Goal: Task Accomplishment & Management: Manage account settings

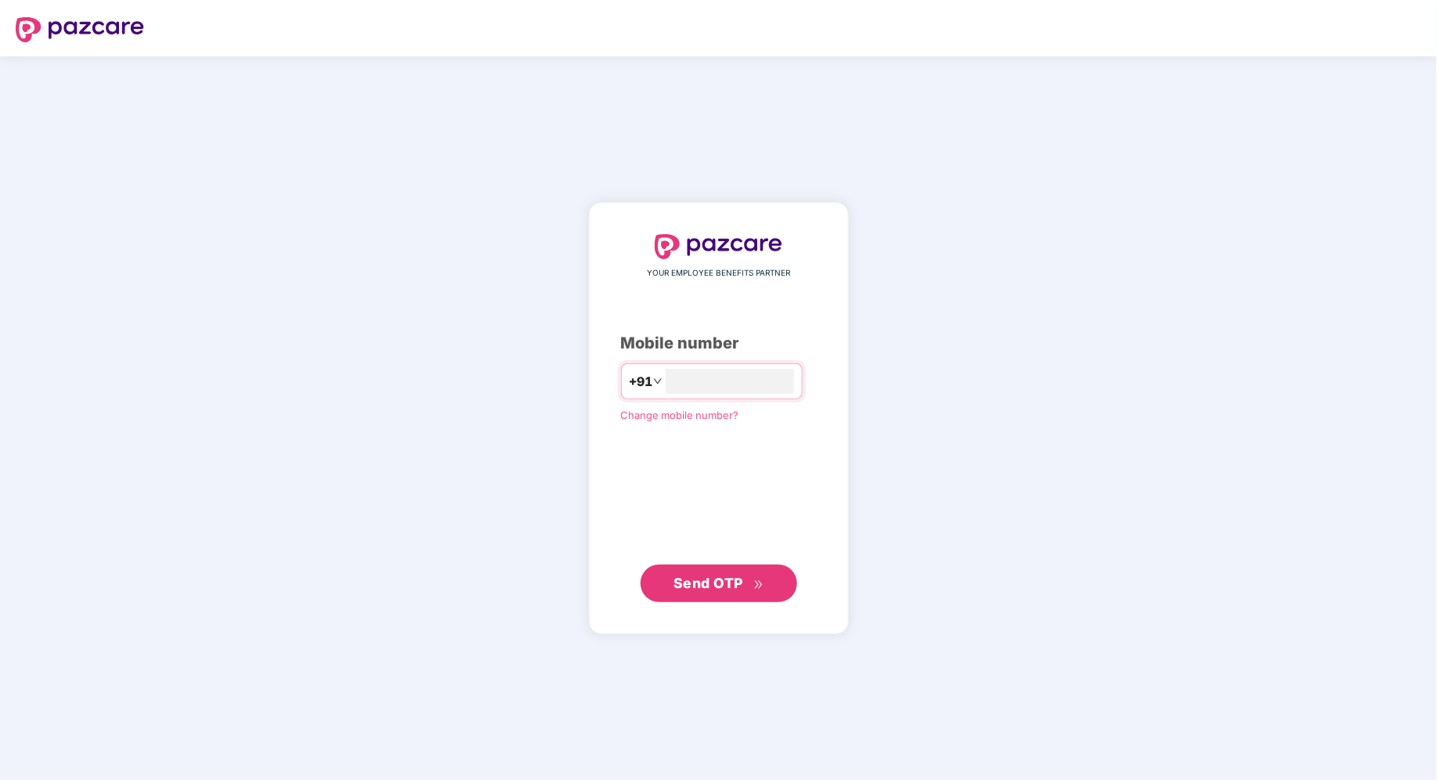
type input "**********"
click at [729, 575] on span "Send OTP" at bounding box center [708, 582] width 70 height 16
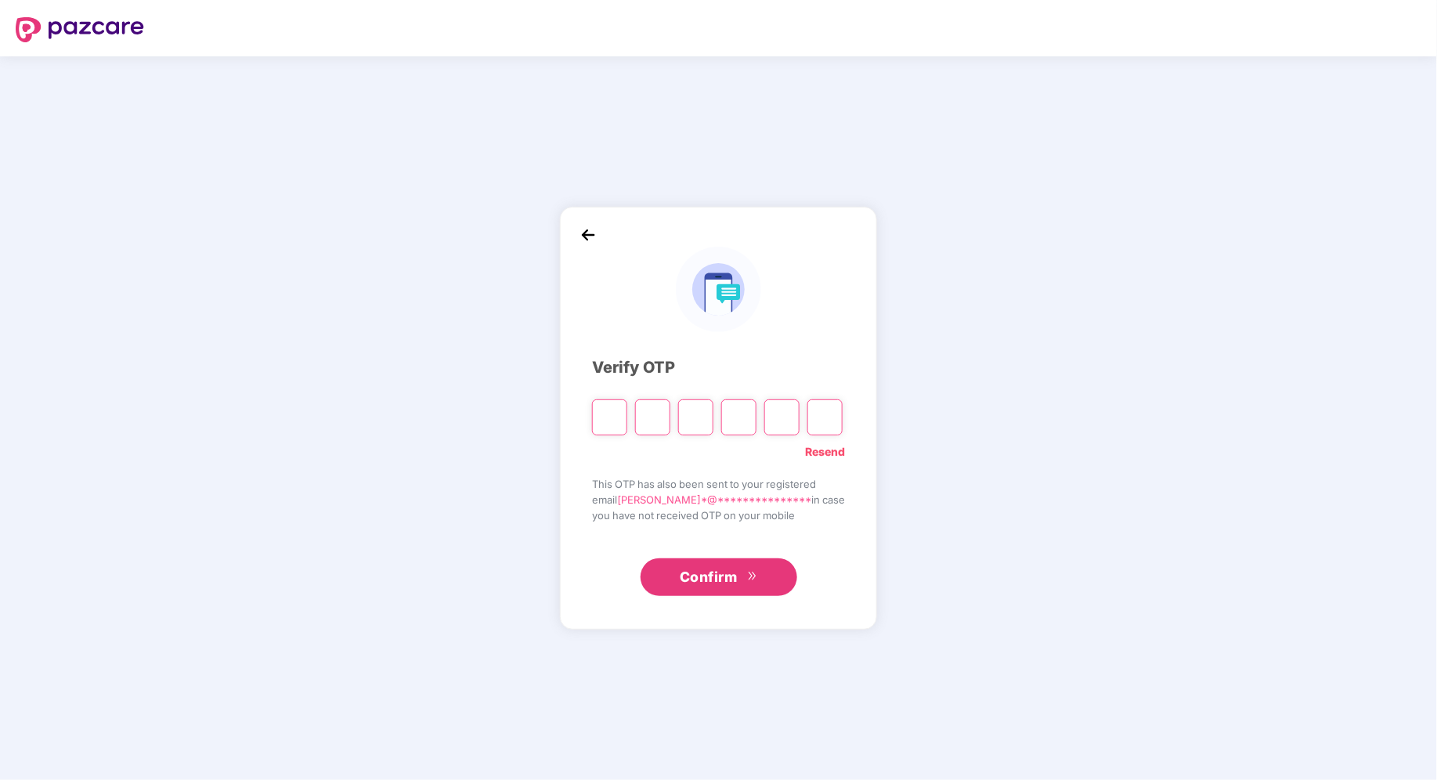
type input "*"
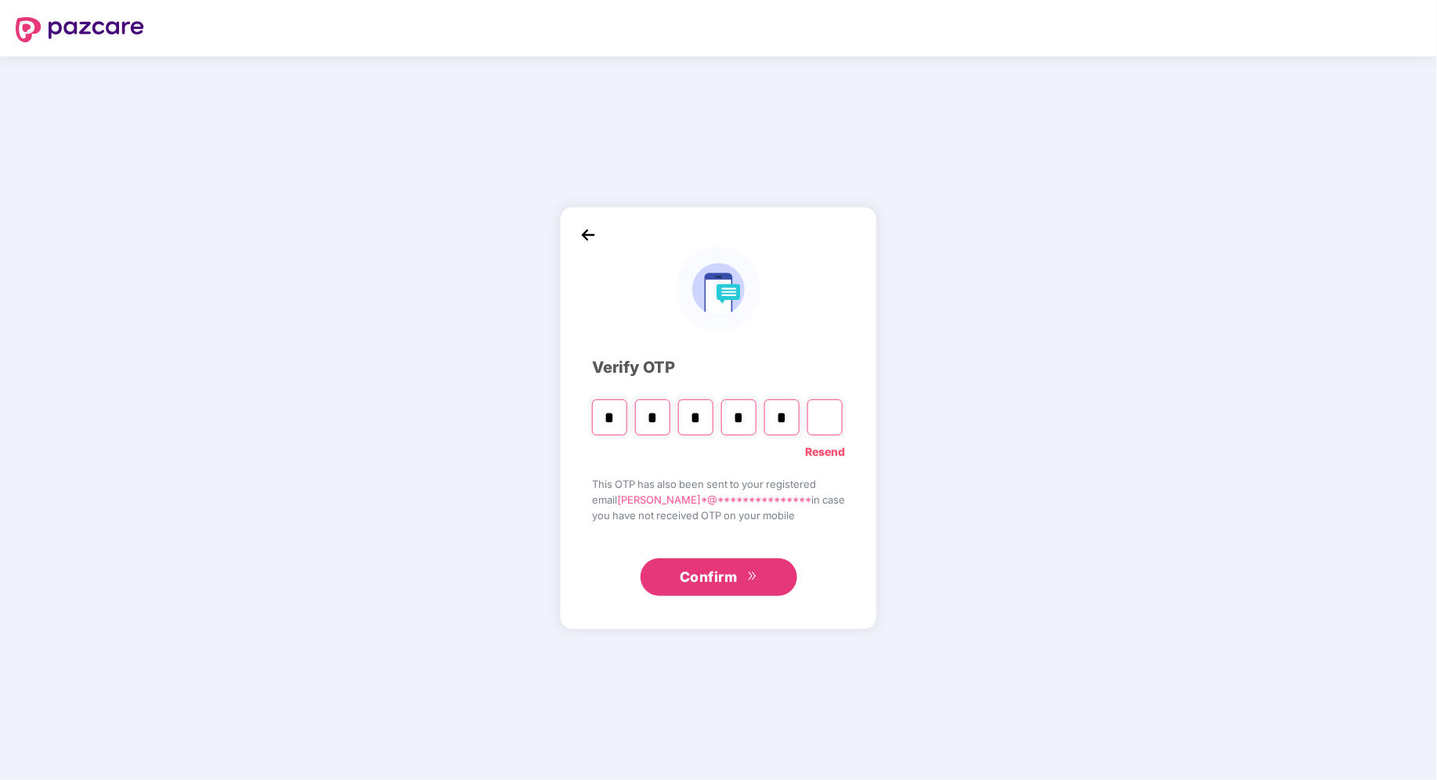
type input "*"
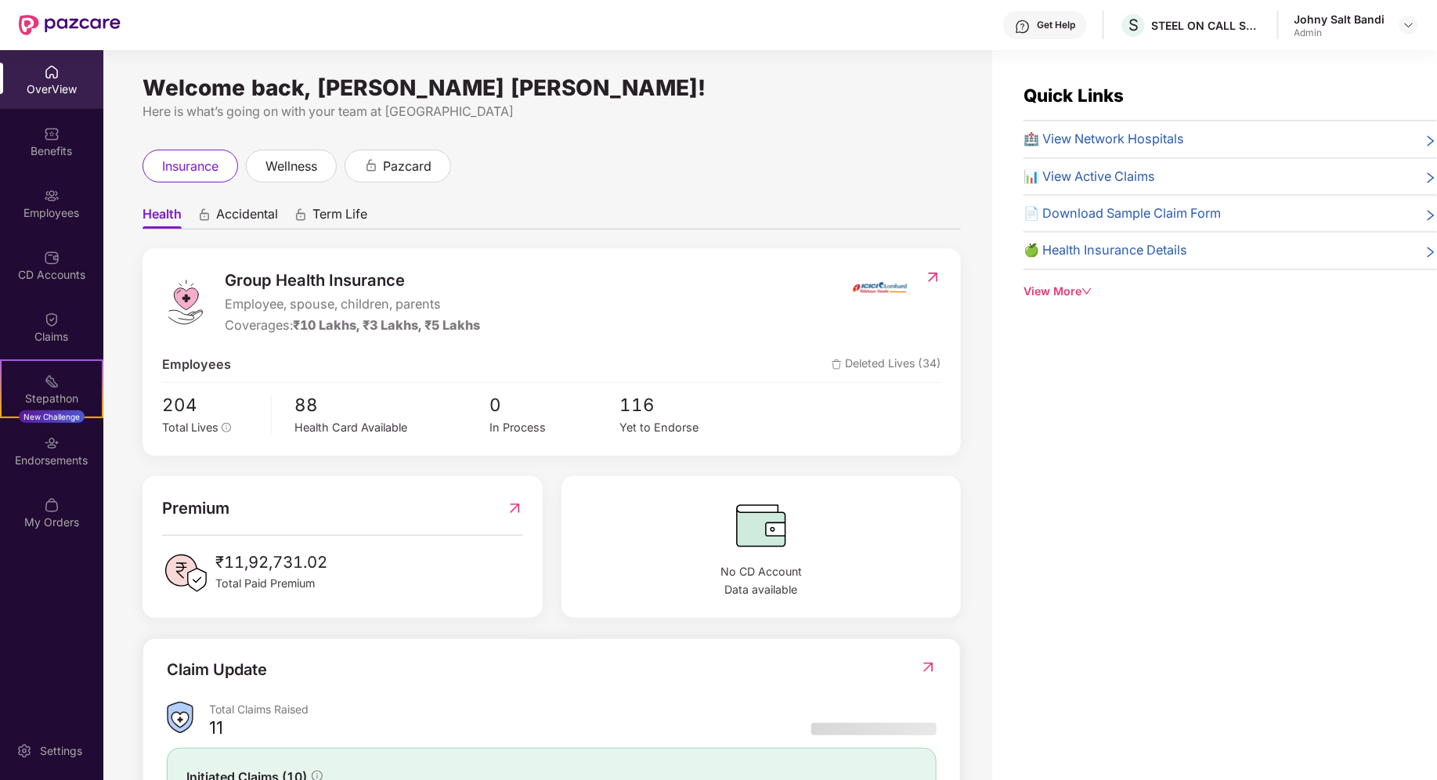
click at [57, 69] on img at bounding box center [52, 72] width 16 height 16
click at [45, 179] on div "Employees" at bounding box center [51, 203] width 103 height 59
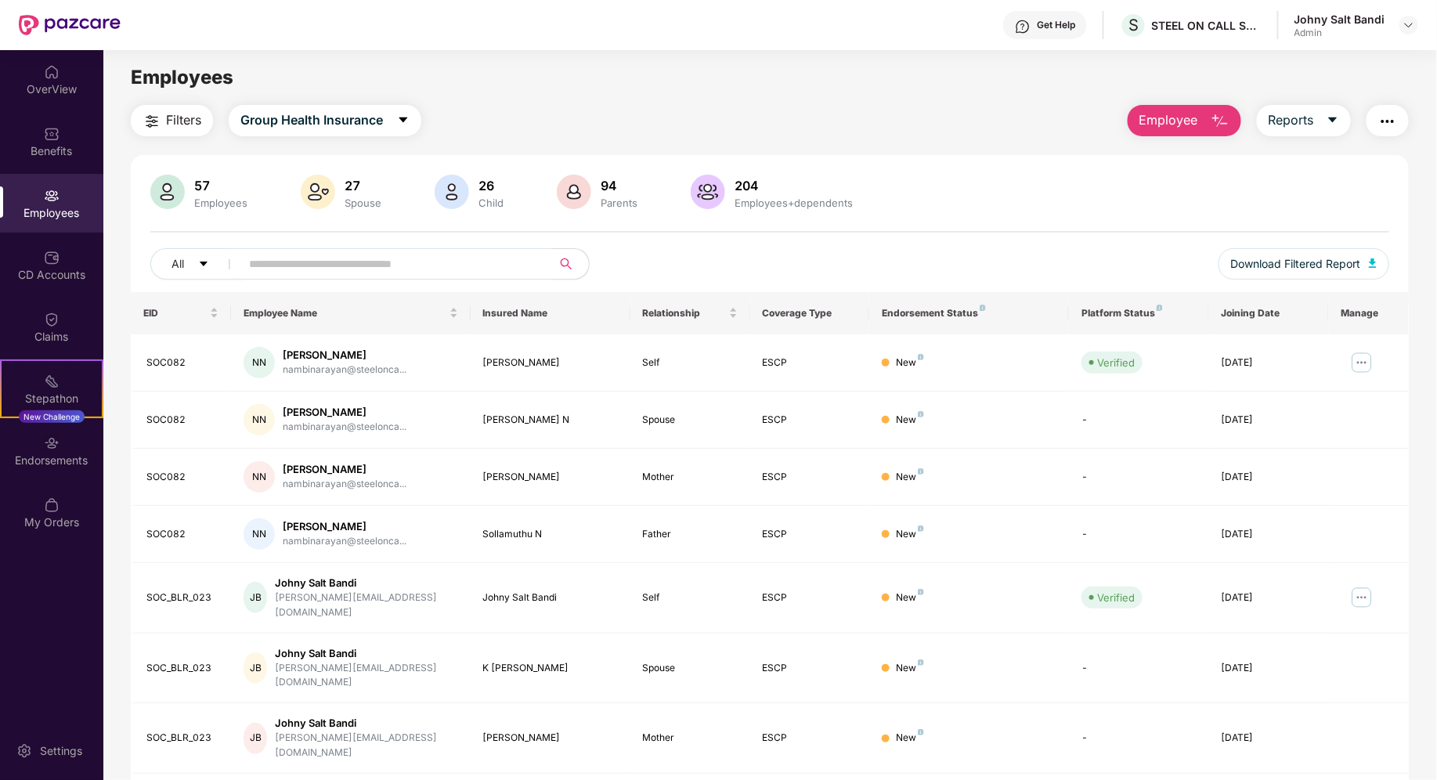
click at [343, 271] on input "text" at bounding box center [389, 263] width 281 height 23
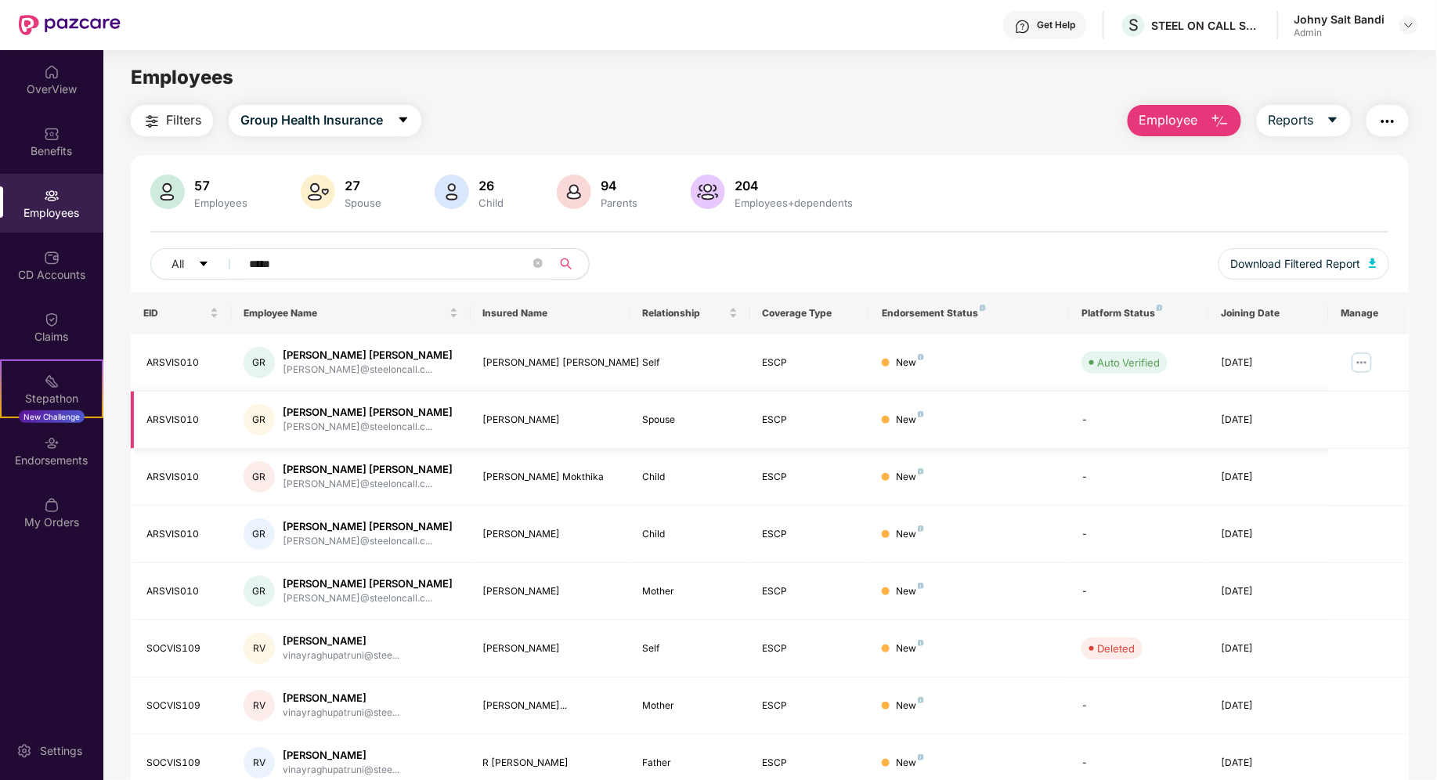
scroll to position [43, 0]
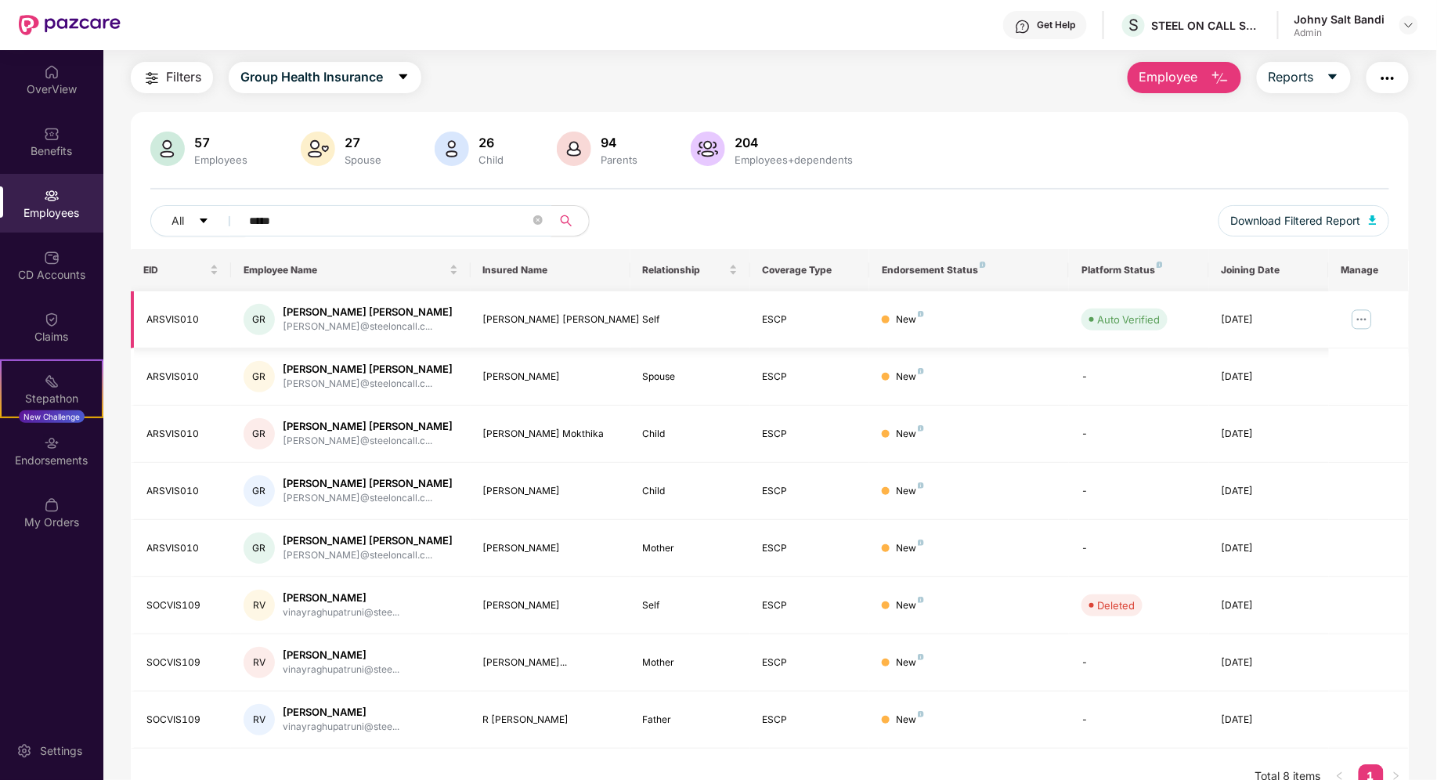
type input "*****"
click at [1365, 317] on img at bounding box center [1361, 319] width 25 height 25
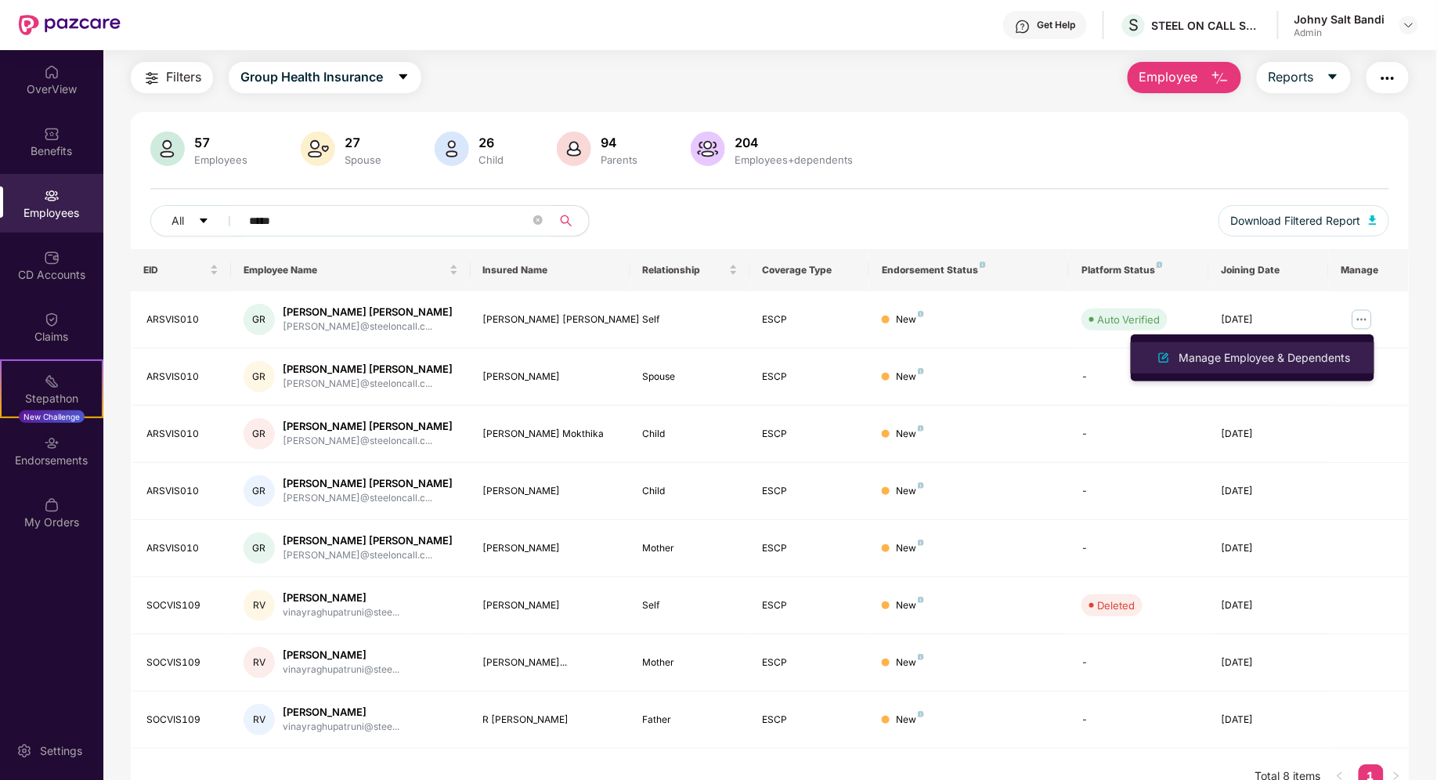
click at [1311, 348] on li "Manage Employee & Dependents" at bounding box center [1253, 357] width 244 height 31
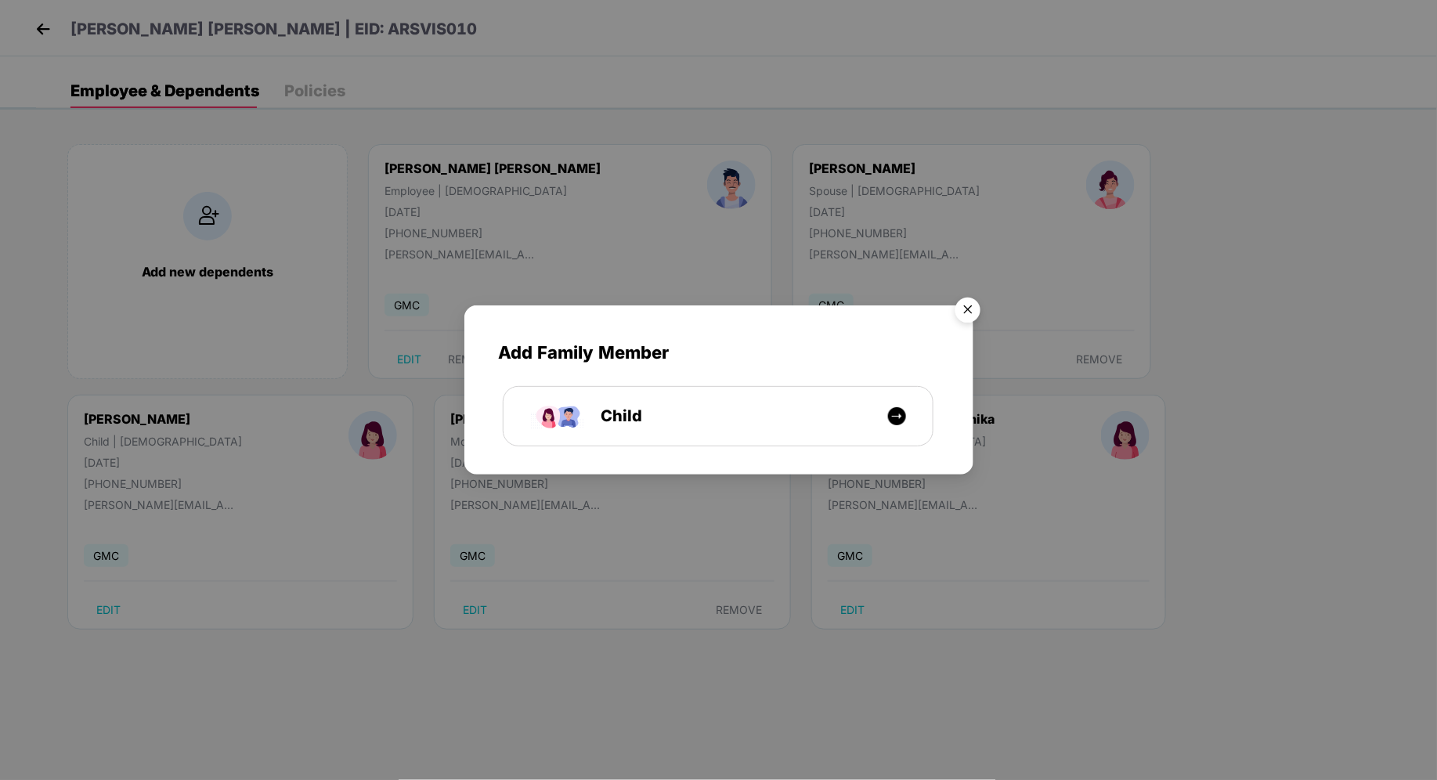
click at [969, 312] on img "Close" at bounding box center [968, 312] width 44 height 44
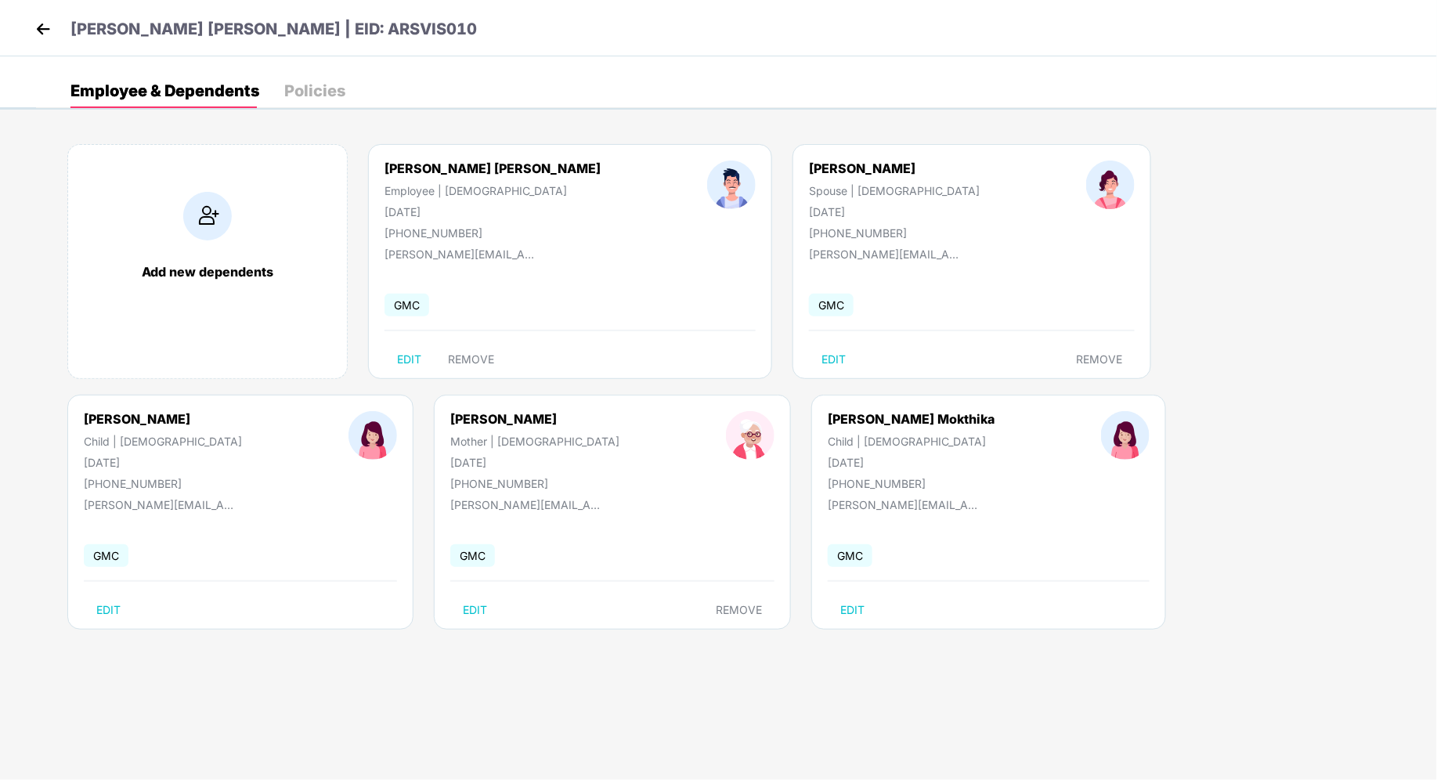
click at [809, 302] on span "GMC" at bounding box center [831, 305] width 45 height 23
